Goal: Information Seeking & Learning: Learn about a topic

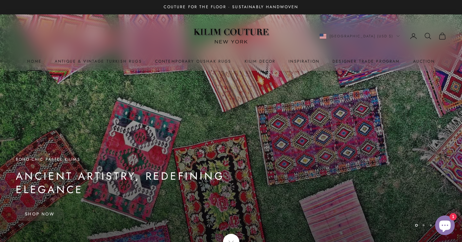
click at [38, 58] on link "Home" at bounding box center [34, 61] width 14 height 7
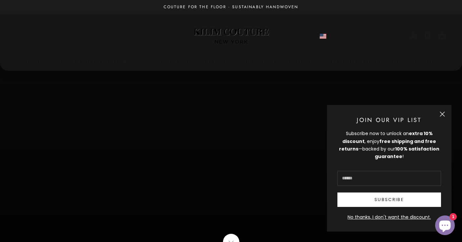
click at [210, 57] on x-header "Kilim Couture New York Navigation menu Home Antique & Vintage Turkish Rugs Cont…" at bounding box center [231, 42] width 462 height 56
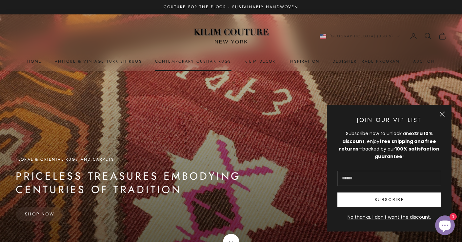
click at [212, 60] on link "Contemporary Oushak Rugs" at bounding box center [193, 61] width 76 height 7
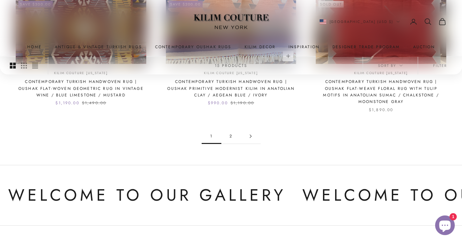
scroll to position [666, 0]
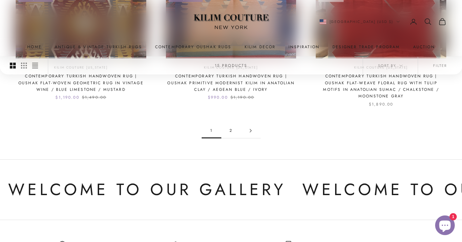
click at [232, 123] on link "2" at bounding box center [231, 130] width 20 height 15
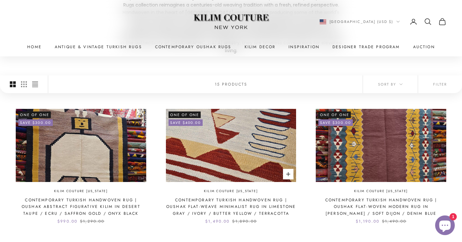
scroll to position [114, 0]
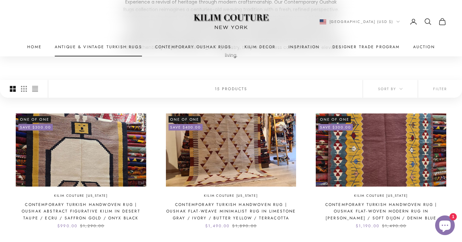
click at [93, 44] on link "Antique & Vintage Turkish Rugs" at bounding box center [98, 47] width 87 height 7
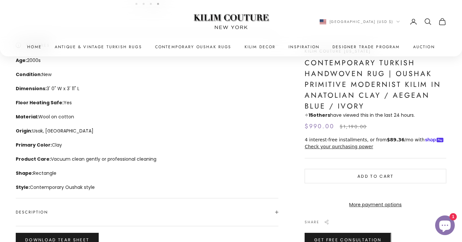
scroll to position [557, 0]
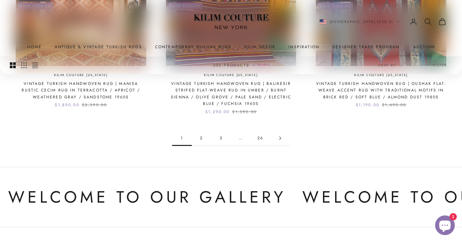
scroll to position [671, 0]
click at [200, 138] on link "2" at bounding box center [202, 137] width 20 height 15
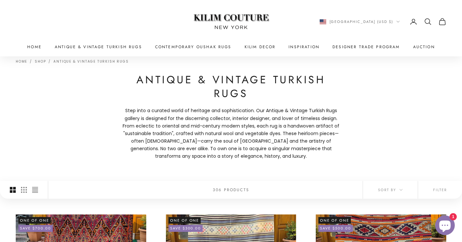
scroll to position [28, 0]
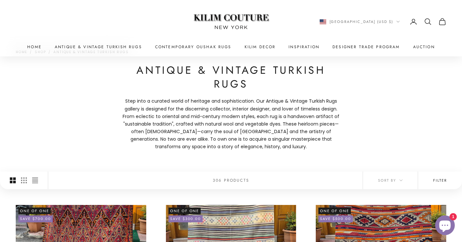
click at [442, 182] on button "Filter" at bounding box center [440, 180] width 44 height 18
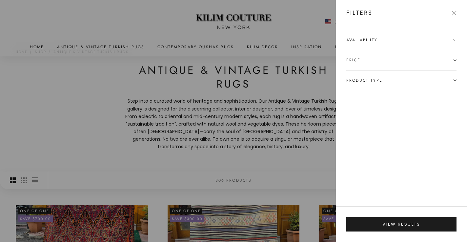
click at [378, 76] on span "Product type" at bounding box center [401, 80] width 110 height 20
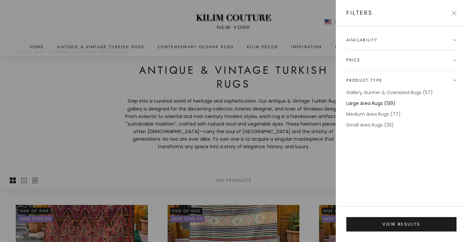
click at [380, 102] on label "Large Area Rugs (139)" at bounding box center [370, 104] width 49 height 8
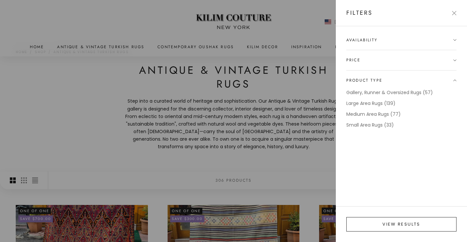
click at [404, 222] on button "View results" at bounding box center [401, 224] width 110 height 14
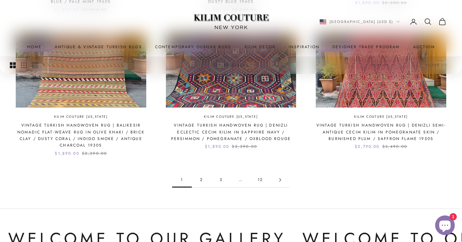
scroll to position [660, 0]
click at [201, 179] on link "2" at bounding box center [202, 179] width 20 height 15
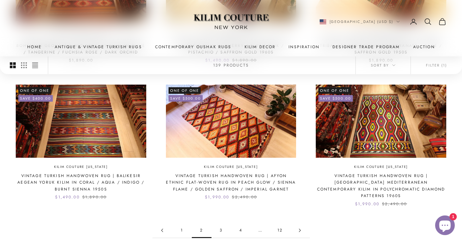
scroll to position [610, 0]
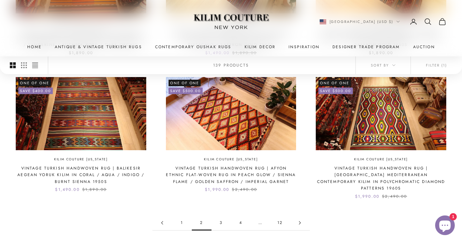
click at [221, 215] on link "3" at bounding box center [221, 222] width 20 height 15
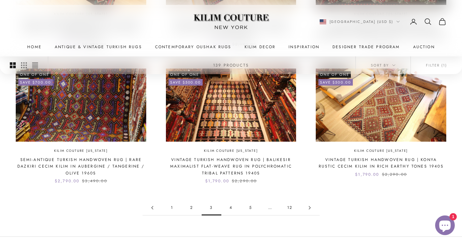
scroll to position [597, 0]
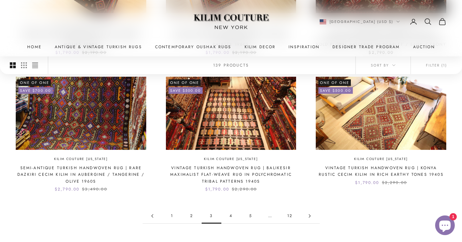
click at [231, 215] on link "4" at bounding box center [231, 215] width 20 height 15
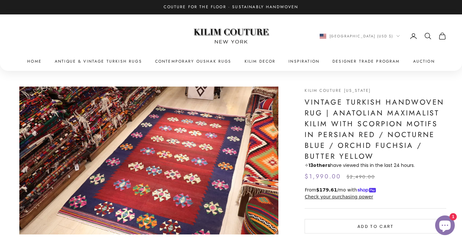
scroll to position [0, 811]
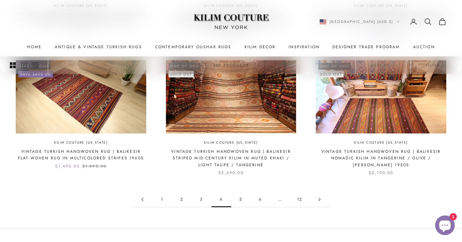
scroll to position [615, 0]
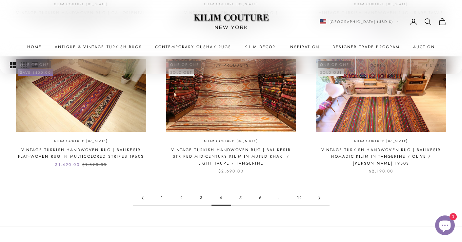
click at [241, 194] on link "5" at bounding box center [241, 197] width 20 height 15
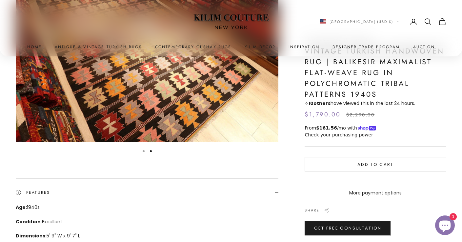
scroll to position [0, 270]
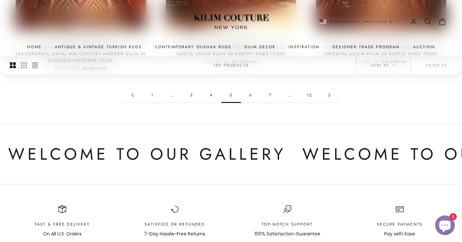
scroll to position [720, 0]
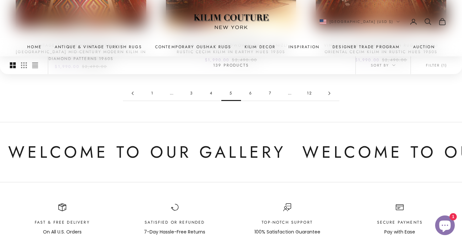
click at [249, 92] on link "6" at bounding box center [251, 93] width 20 height 15
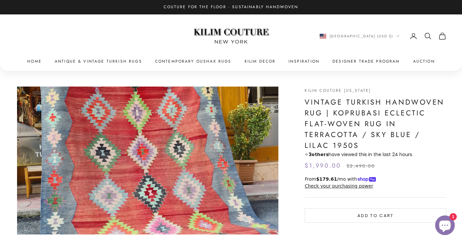
scroll to position [0, 270]
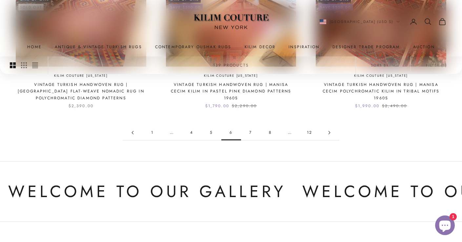
scroll to position [683, 0]
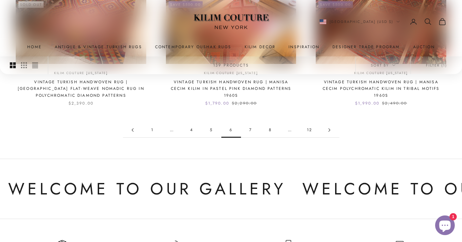
click at [250, 129] on link "7" at bounding box center [251, 130] width 20 height 15
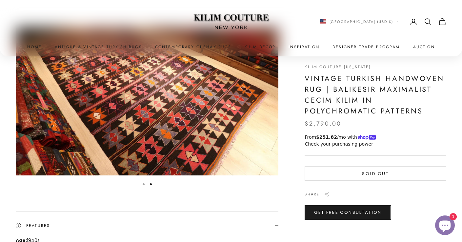
scroll to position [0, 270]
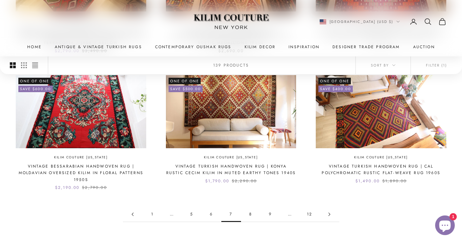
scroll to position [600, 0]
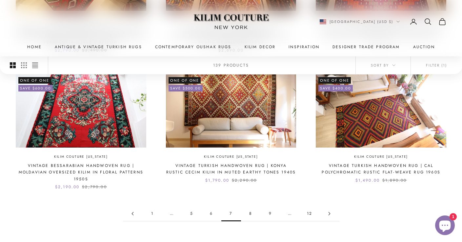
click at [250, 214] on link "8" at bounding box center [251, 213] width 20 height 15
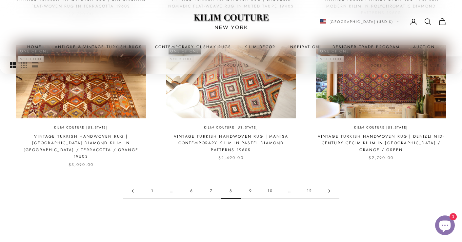
scroll to position [628, 0]
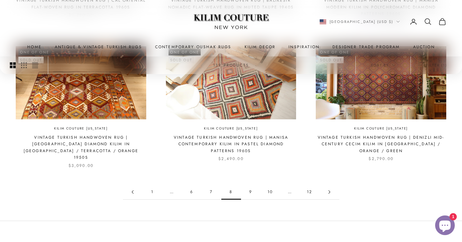
click at [251, 184] on link "9" at bounding box center [251, 191] width 20 height 15
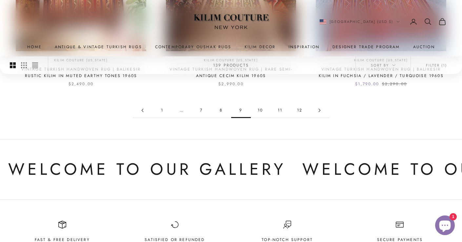
scroll to position [708, 0]
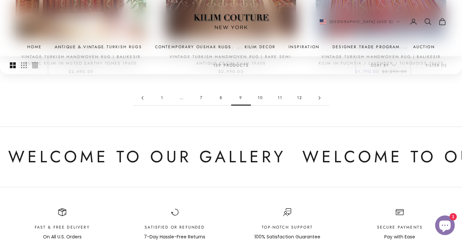
click at [261, 97] on link "10" at bounding box center [261, 97] width 20 height 15
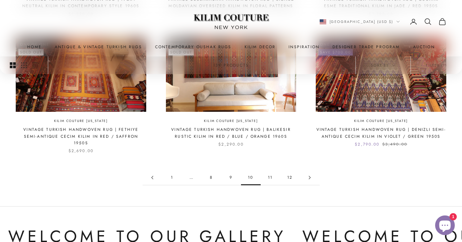
scroll to position [624, 0]
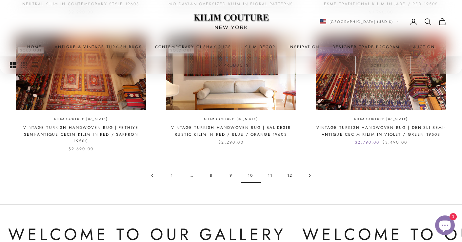
click at [267, 168] on link "11" at bounding box center [270, 175] width 20 height 15
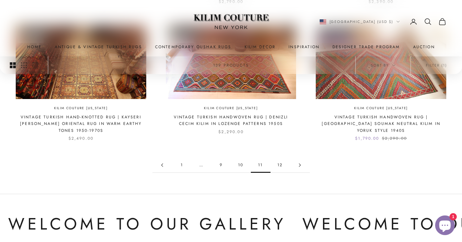
scroll to position [647, 0]
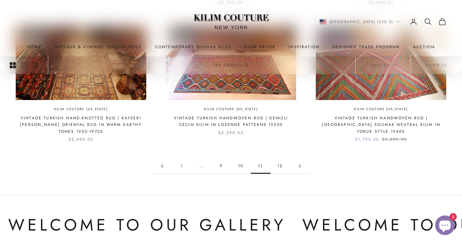
click at [281, 164] on link "12" at bounding box center [280, 166] width 20 height 15
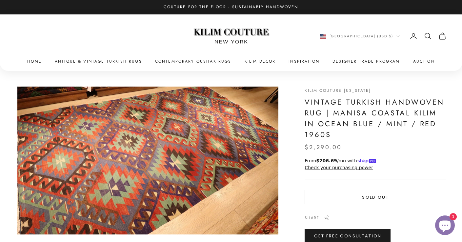
scroll to position [0, 541]
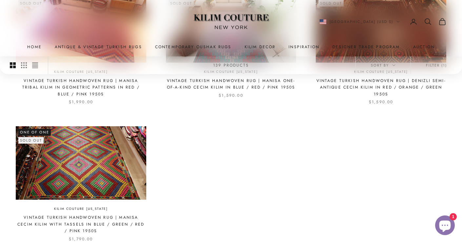
scroll to position [445, 0]
